Goal: Navigation & Orientation: Find specific page/section

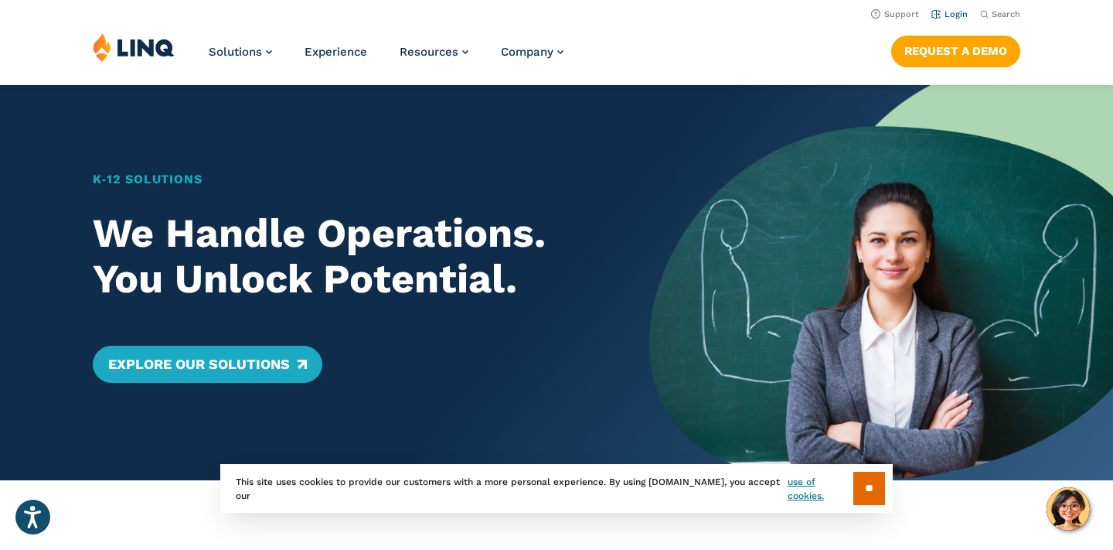
click at [951, 15] on link "Login" at bounding box center [950, 14] width 36 height 10
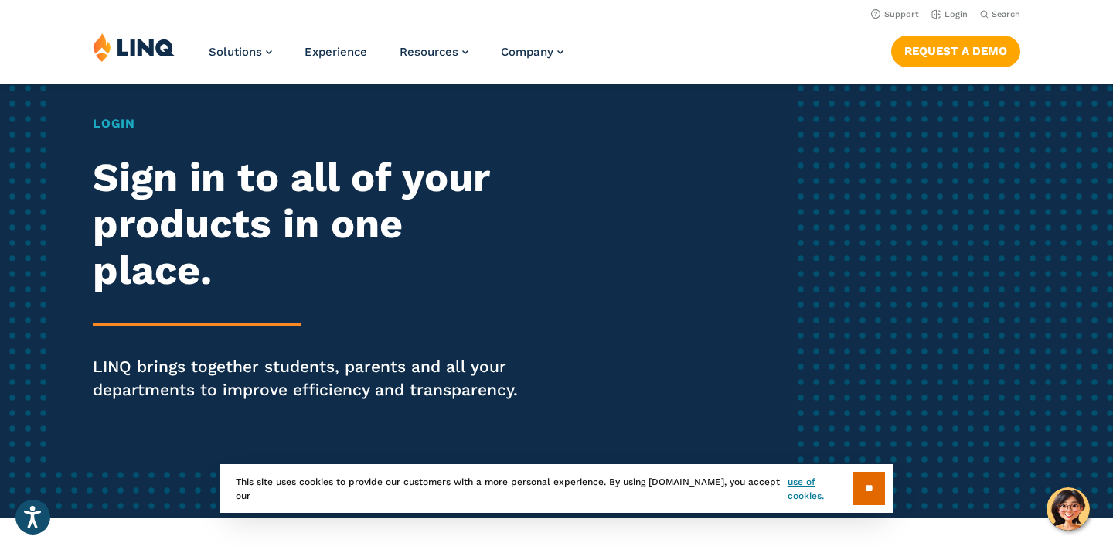
scroll to position [36, 0]
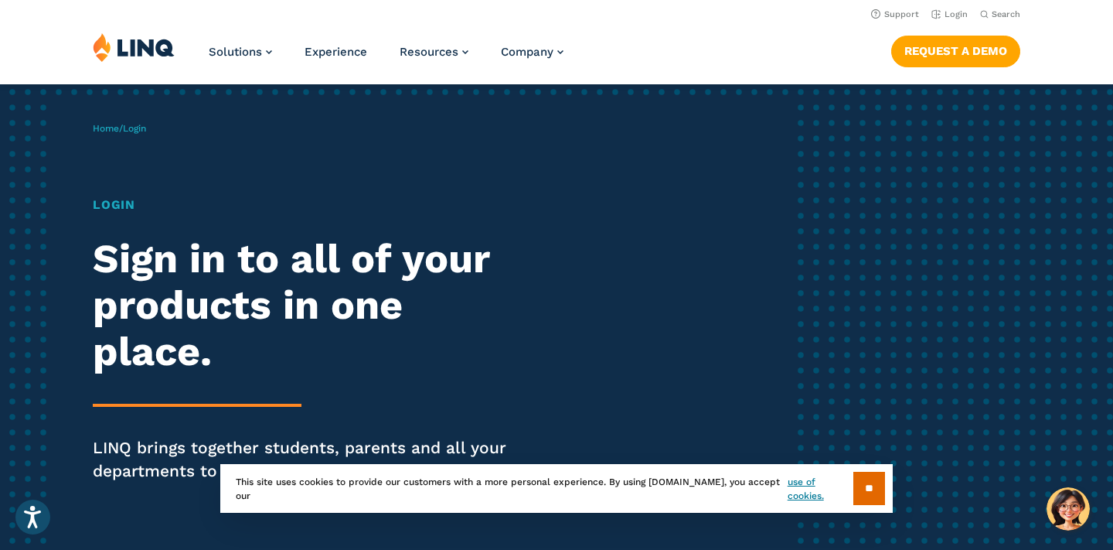
click at [123, 199] on h1 "Login" at bounding box center [307, 205] width 429 height 19
click at [118, 205] on h1 "Login" at bounding box center [307, 205] width 429 height 19
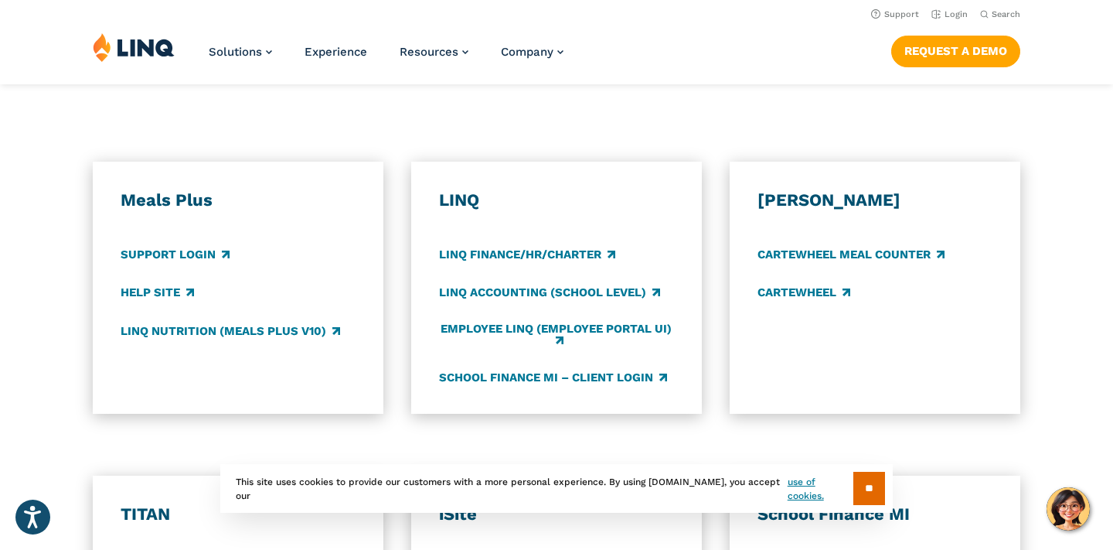
scroll to position [813, 0]
